Goal: Information Seeking & Learning: Learn about a topic

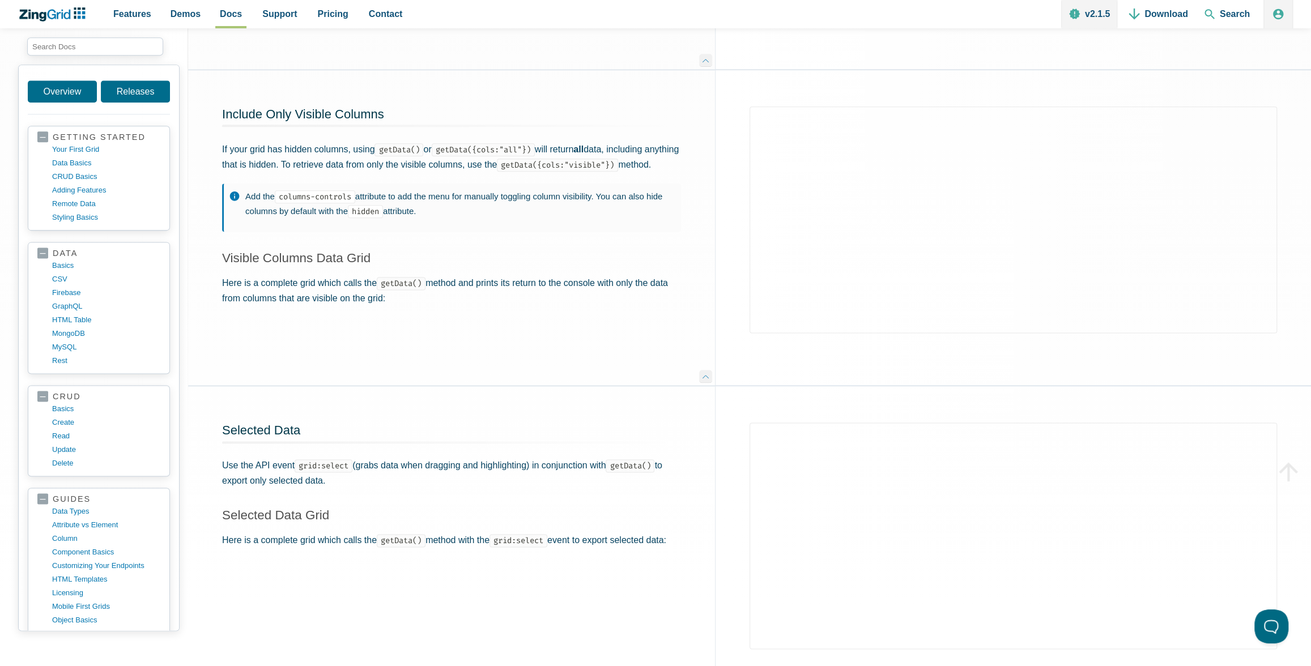
scroll to position [1823, 0]
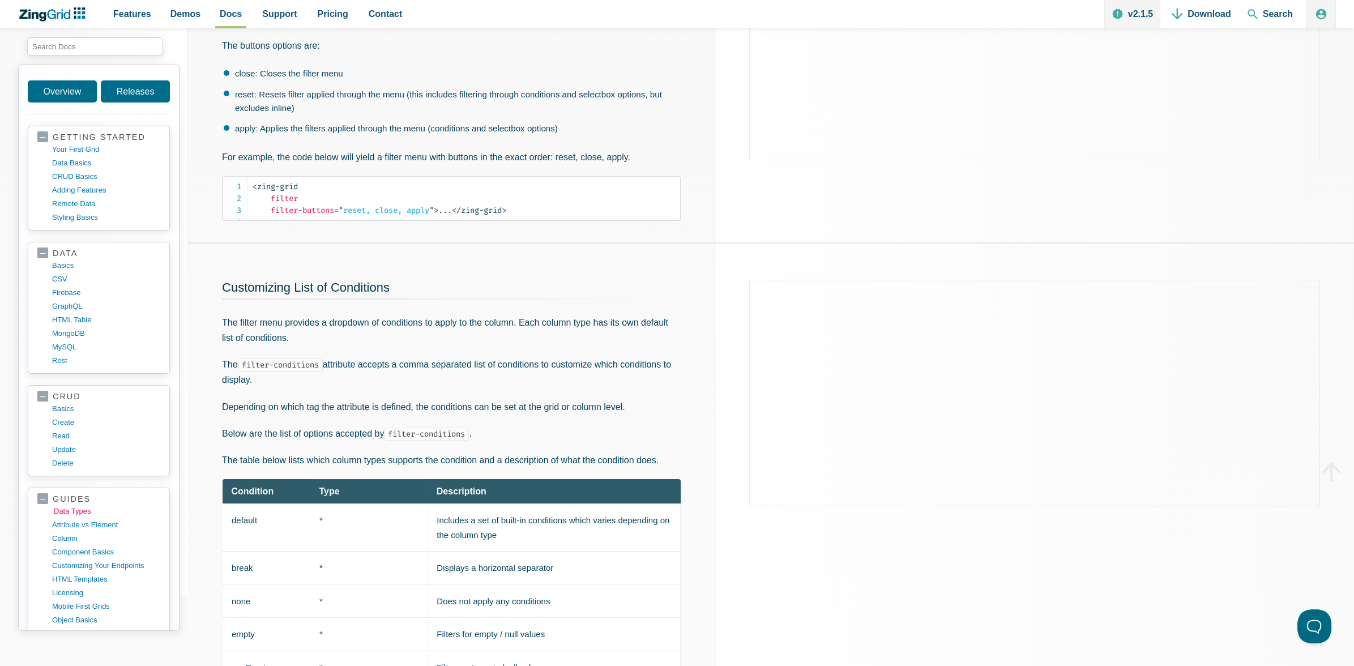
click at [73, 505] on link "data types" at bounding box center [108, 512] width 108 height 14
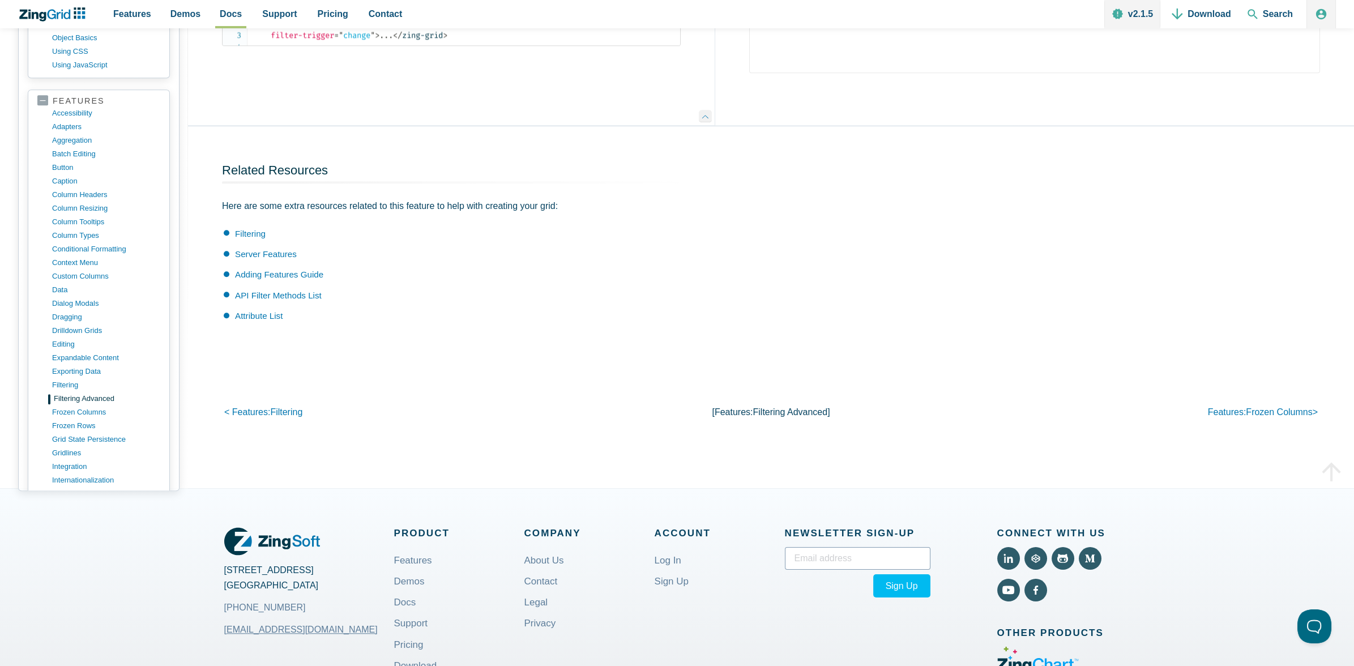
scroll to position [476, 0]
click at [61, 296] on link "data" at bounding box center [108, 290] width 108 height 14
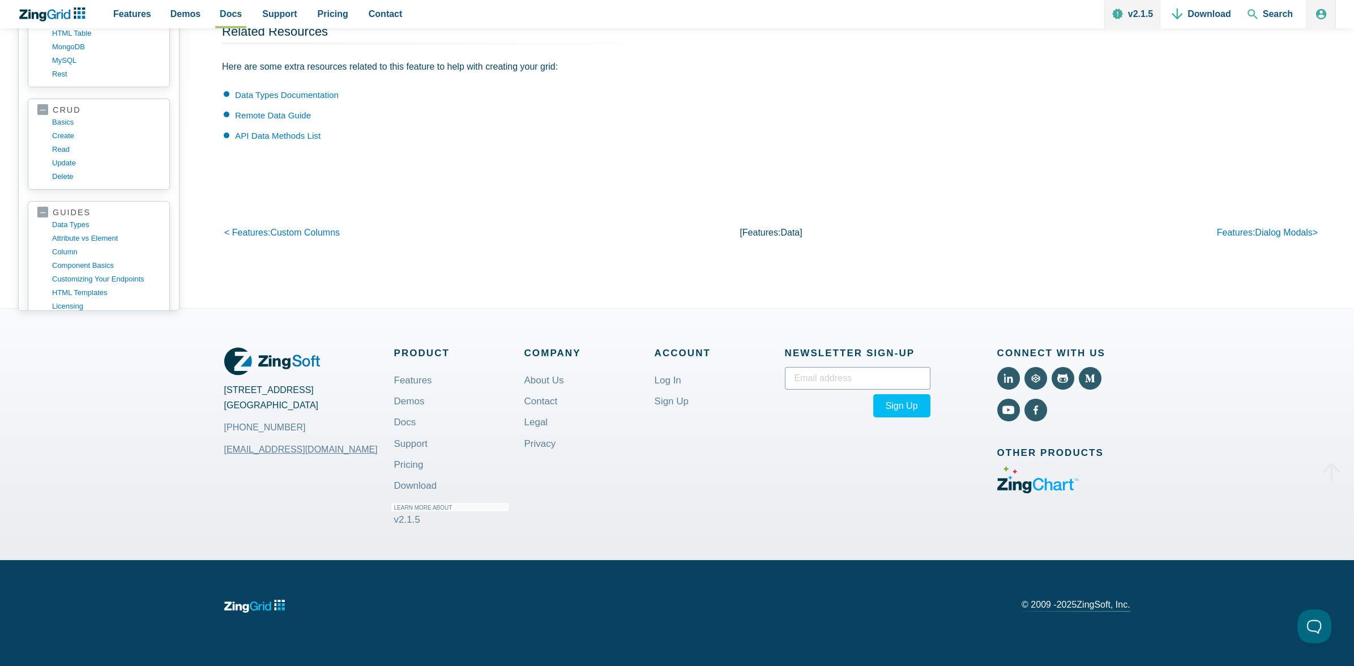
scroll to position [1320, 0]
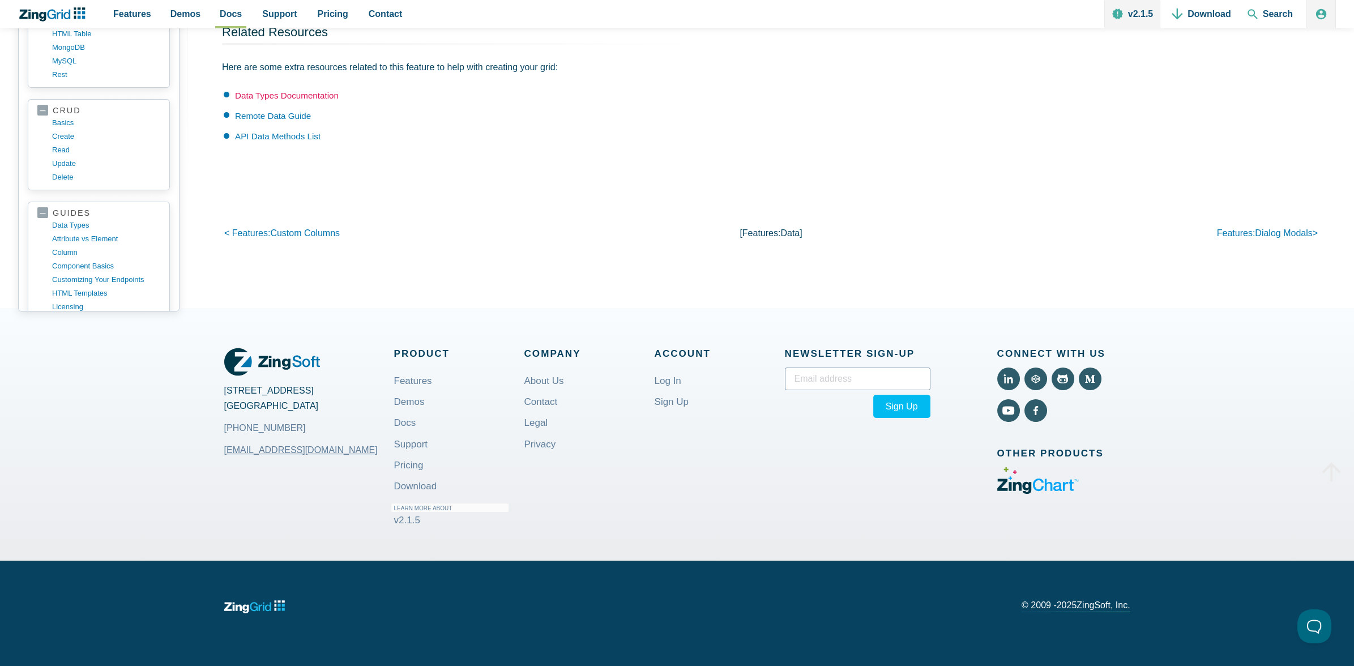
click at [306, 93] on link "Data Types Documentation" at bounding box center [287, 96] width 104 height 10
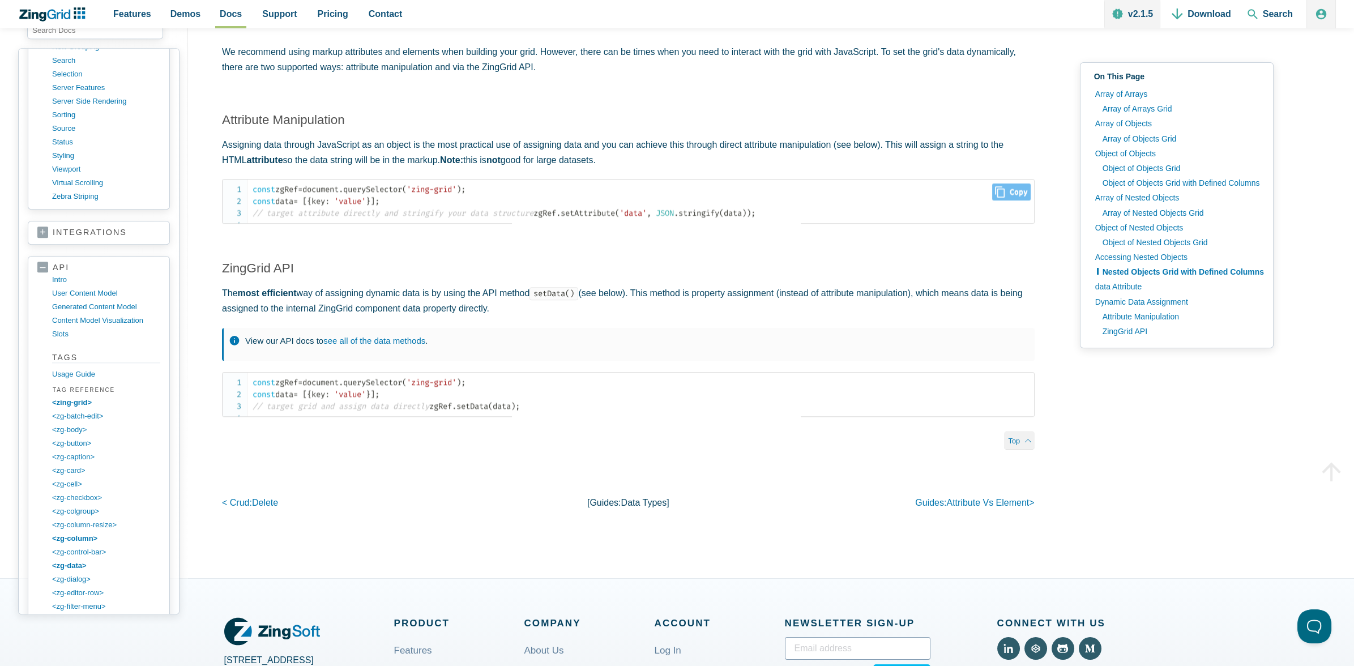
scroll to position [4189, 0]
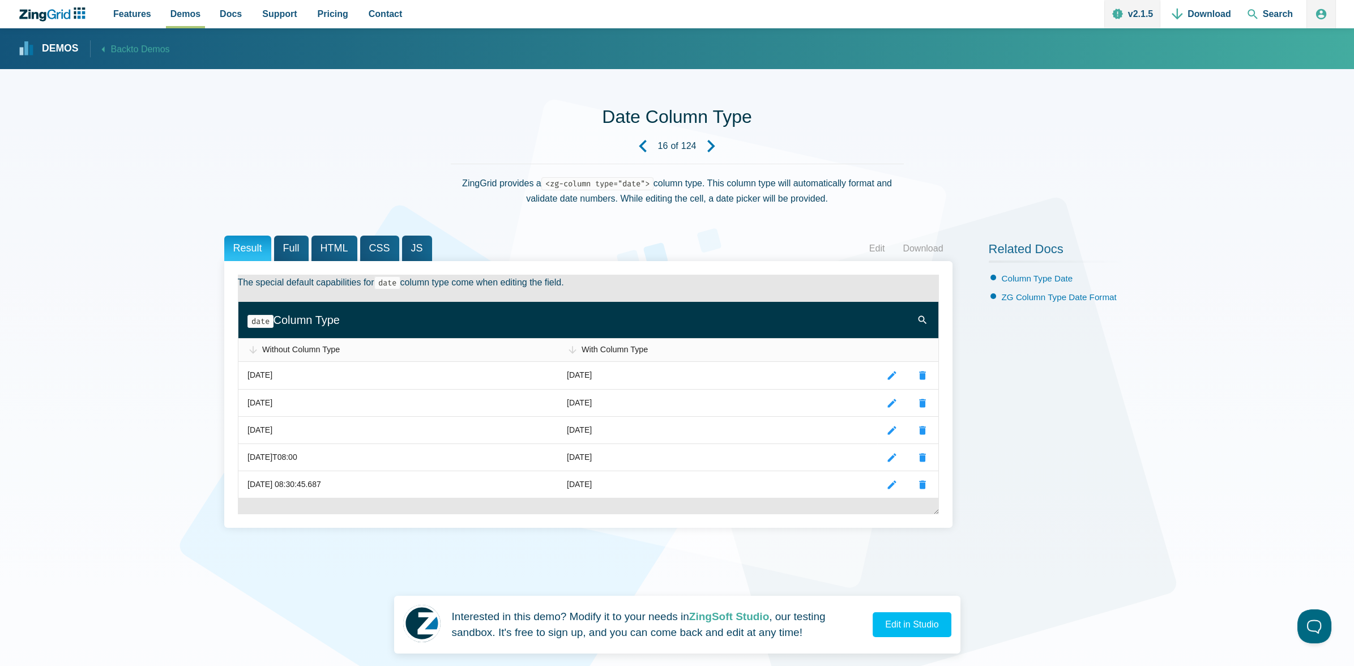
click at [299, 245] on span "Full" at bounding box center [291, 248] width 35 height 25
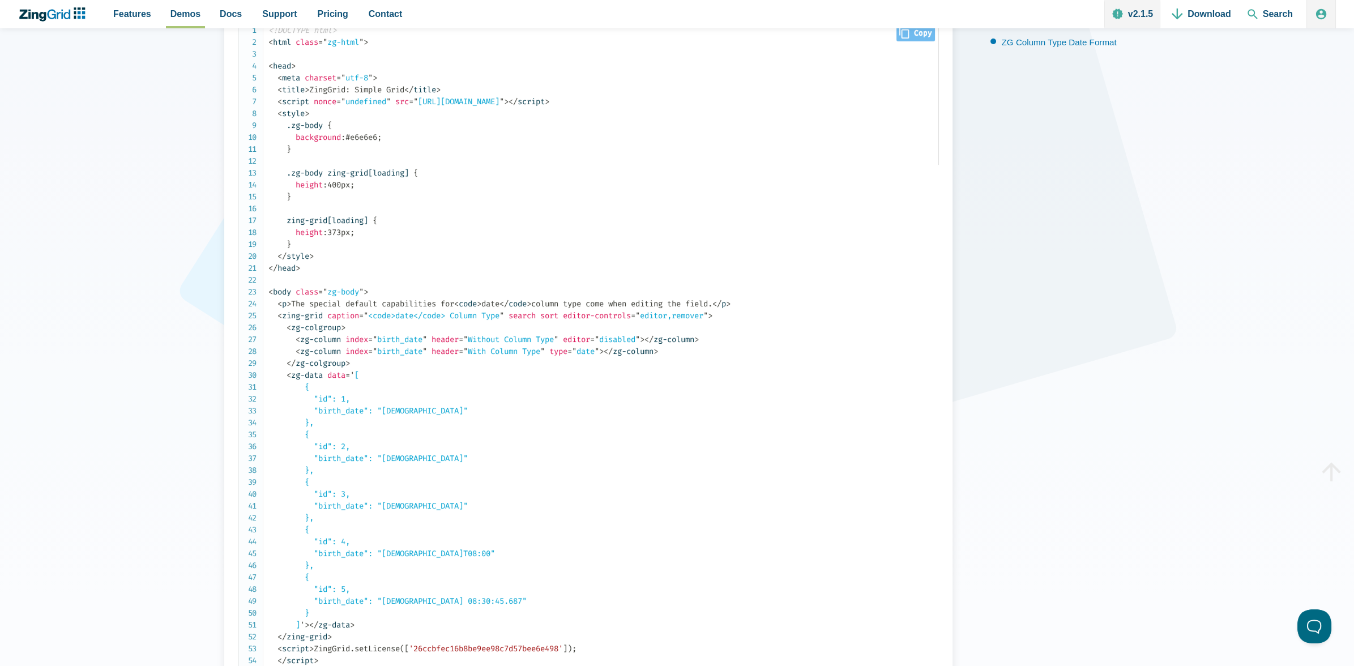
scroll to position [72, 0]
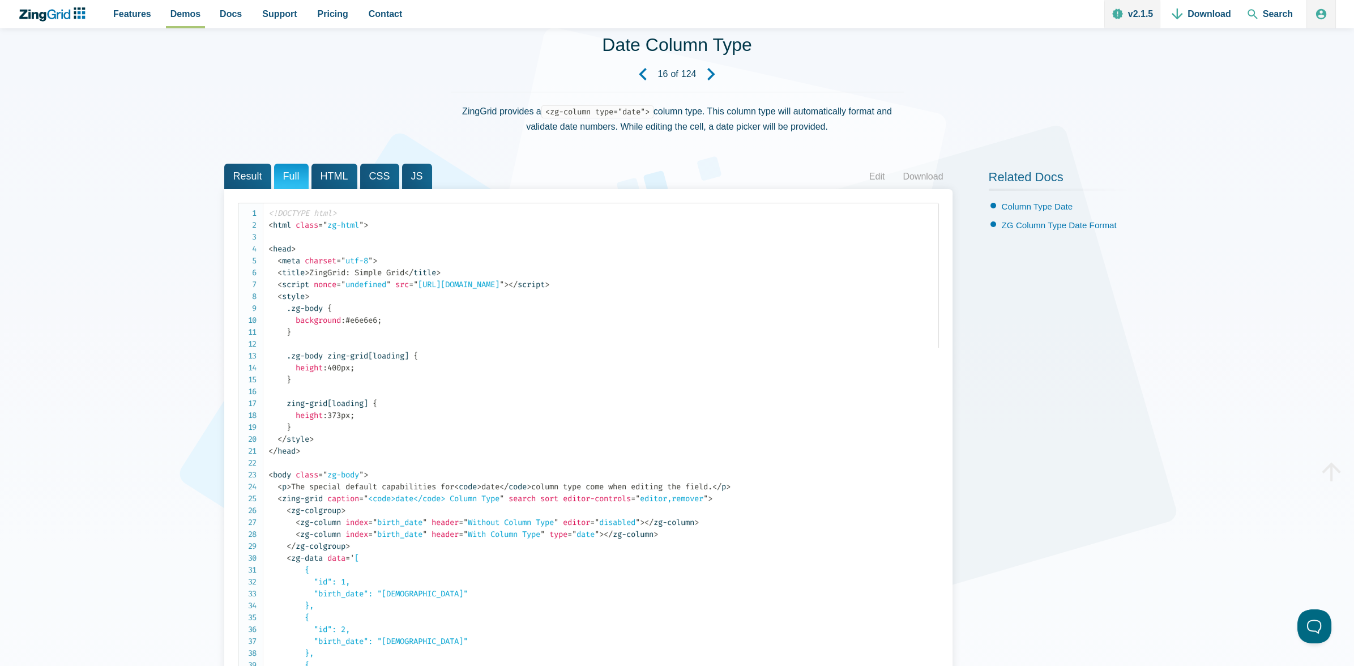
click at [318, 184] on span "HTML" at bounding box center [335, 176] width 46 height 25
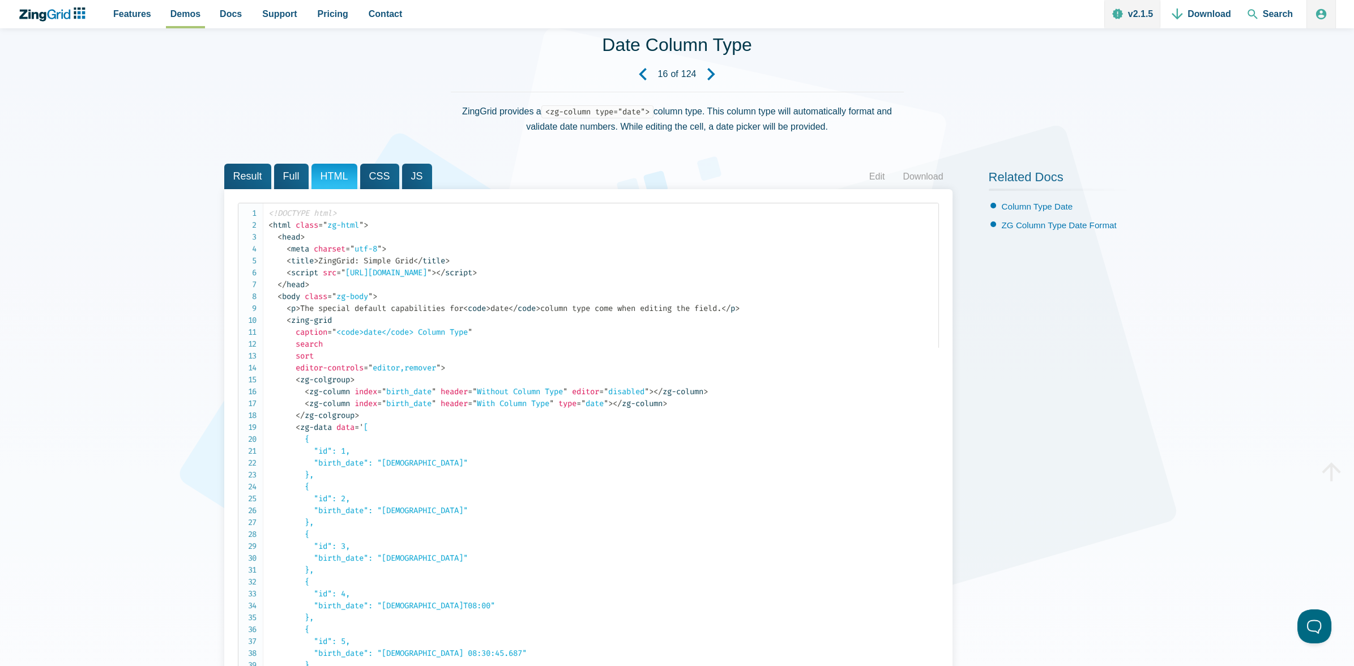
click at [377, 185] on span "CSS" at bounding box center [379, 176] width 39 height 25
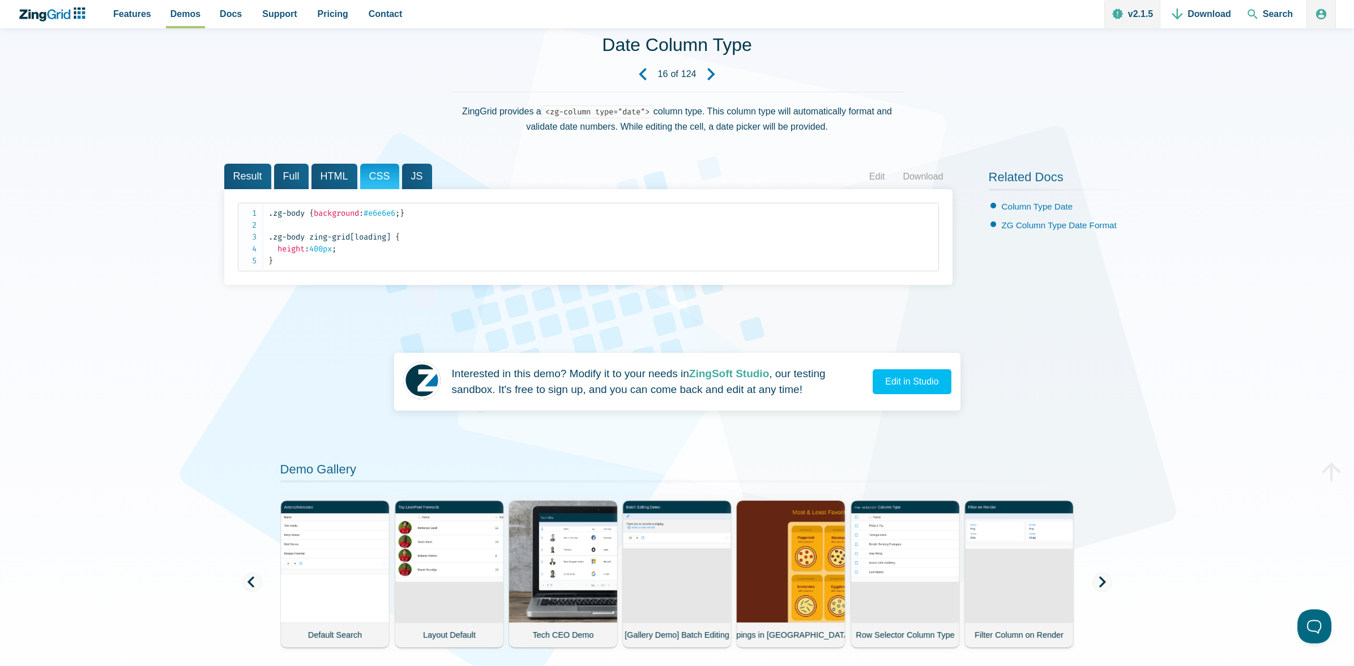
click at [423, 176] on span "JS" at bounding box center [417, 176] width 30 height 25
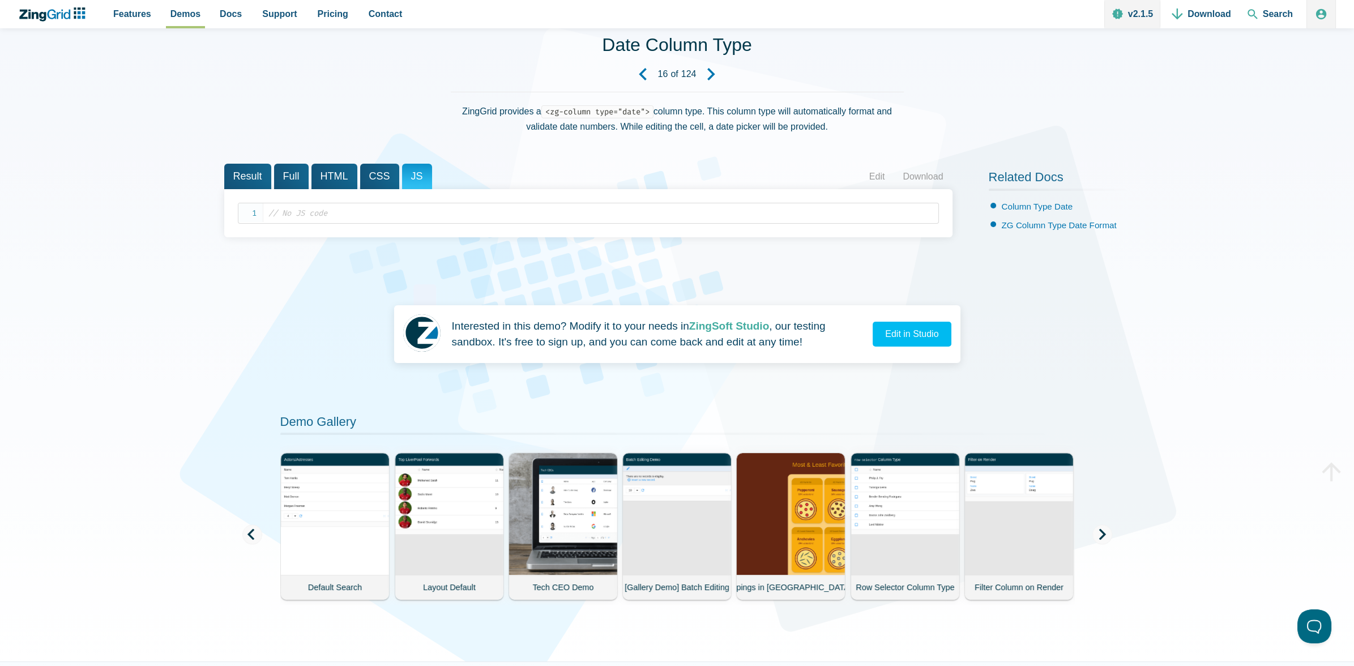
click at [283, 173] on span "Full" at bounding box center [291, 176] width 35 height 25
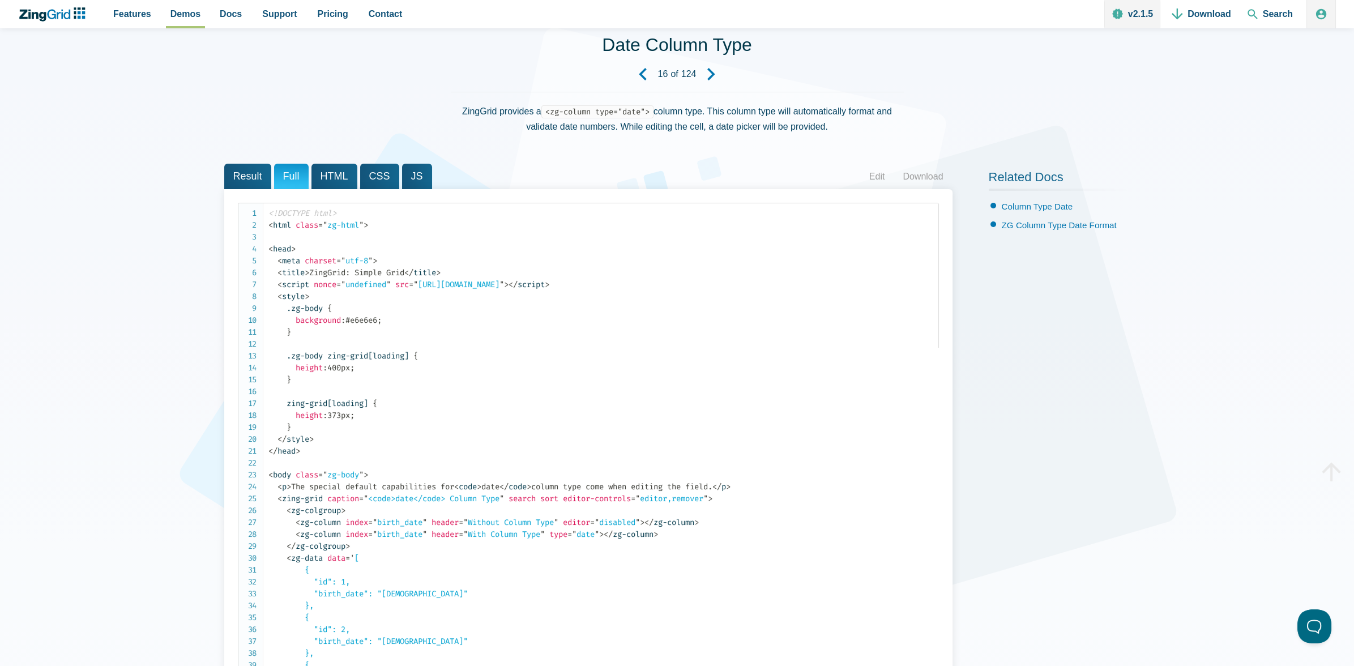
click at [238, 172] on span "Result" at bounding box center [247, 176] width 47 height 25
